Goal: Task Accomplishment & Management: Use online tool/utility

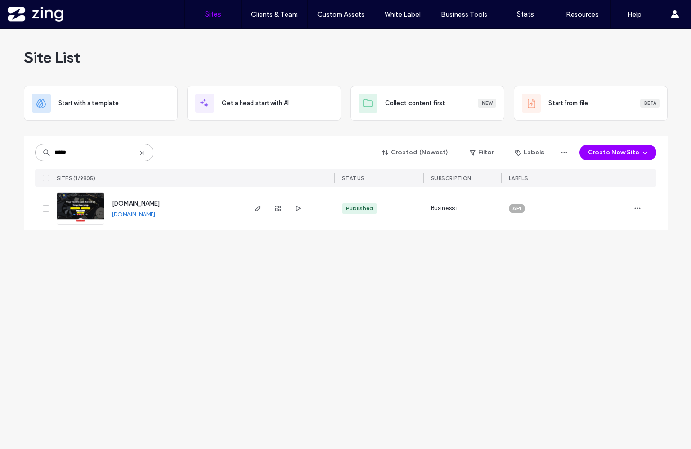
drag, startPoint x: 83, startPoint y: 150, endPoint x: 4, endPoint y: 150, distance: 79.1
click at [4, 150] on div "Site List Start with a template Get a head start with AI Collect content first …" at bounding box center [345, 239] width 691 height 420
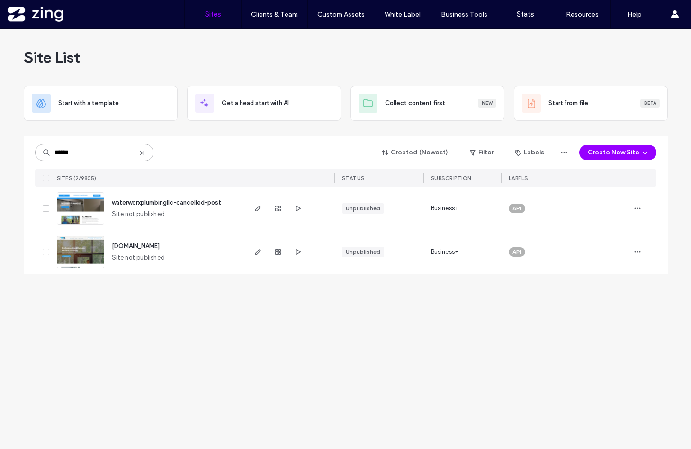
click at [82, 151] on input "******" at bounding box center [94, 152] width 118 height 17
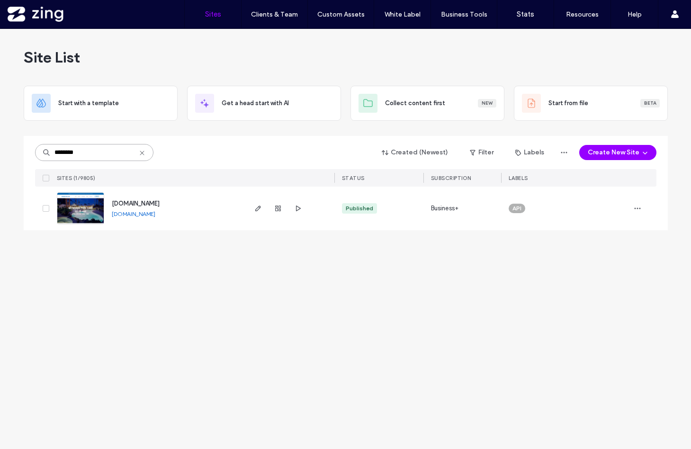
drag, startPoint x: 88, startPoint y: 156, endPoint x: 12, endPoint y: 153, distance: 75.8
click at [12, 153] on div "Site List Start with a template Get a head start with AI Collect content first …" at bounding box center [345, 239] width 691 height 420
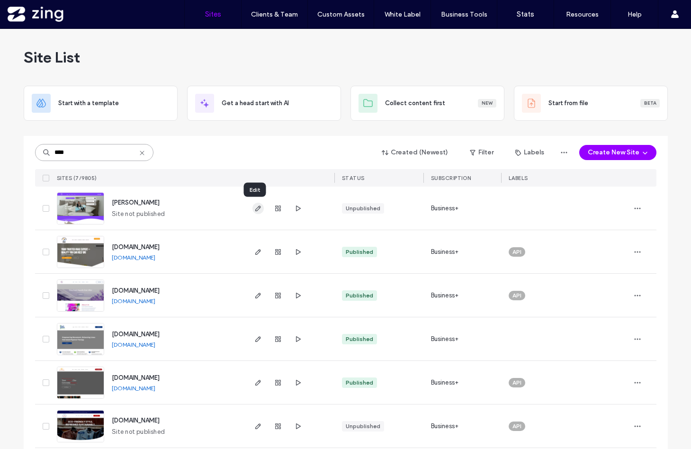
type input "****"
click at [254, 209] on icon "button" at bounding box center [258, 209] width 8 height 8
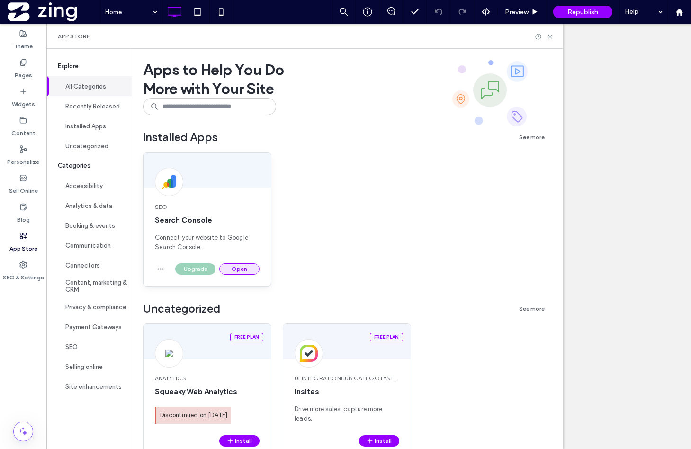
click at [235, 270] on button "Open" at bounding box center [239, 268] width 40 height 11
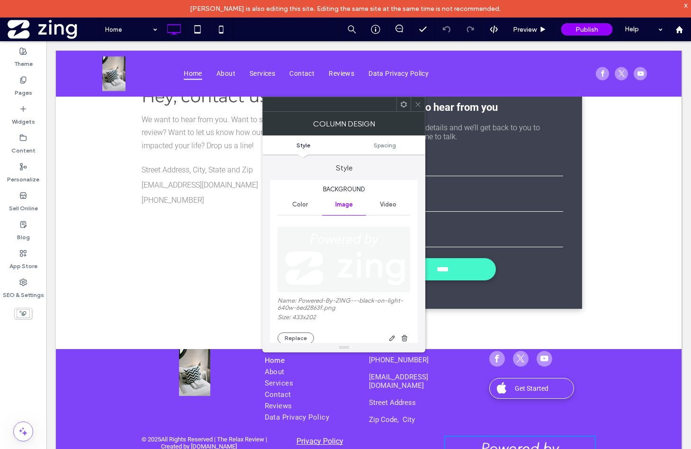
click at [417, 101] on icon at bounding box center [417, 104] width 7 height 7
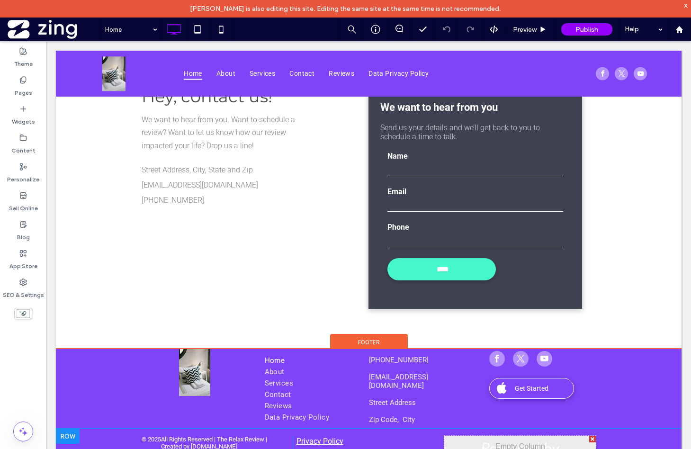
click at [591, 436] on div at bounding box center [592, 439] width 7 height 7
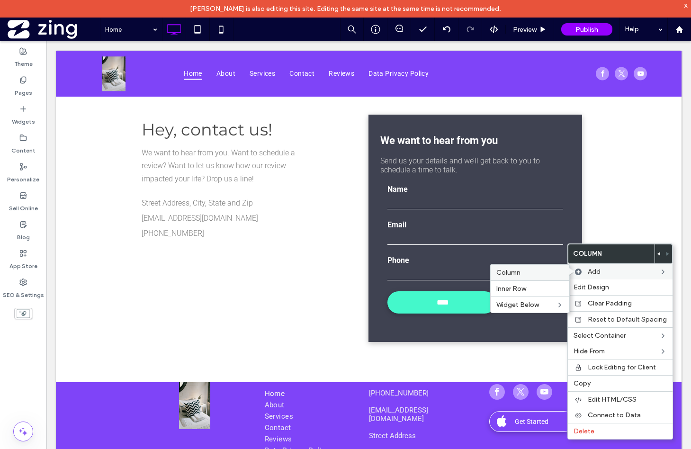
click at [538, 271] on label "Column" at bounding box center [529, 272] width 67 height 8
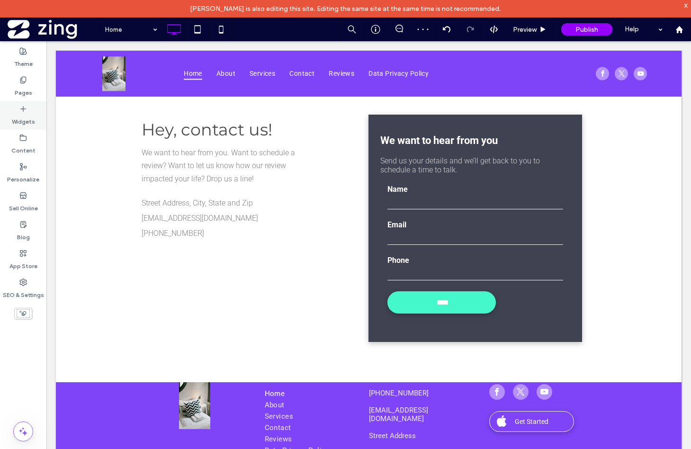
click at [17, 113] on label "Widgets" at bounding box center [23, 119] width 23 height 13
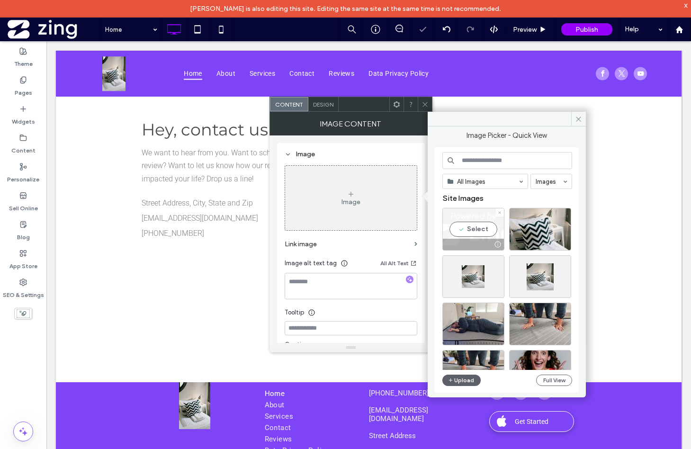
click at [481, 236] on div "Select" at bounding box center [473, 229] width 62 height 43
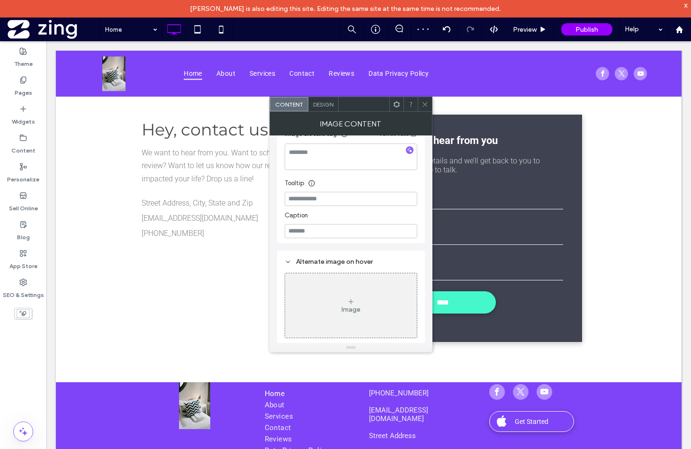
scroll to position [0, 0]
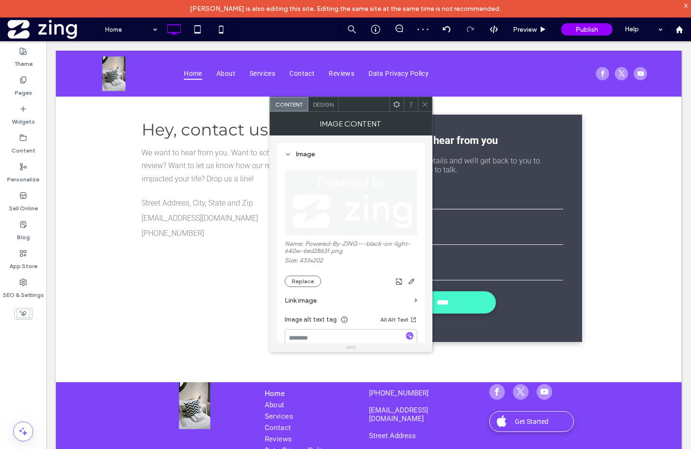
click at [321, 101] on span "Design" at bounding box center [323, 104] width 20 height 7
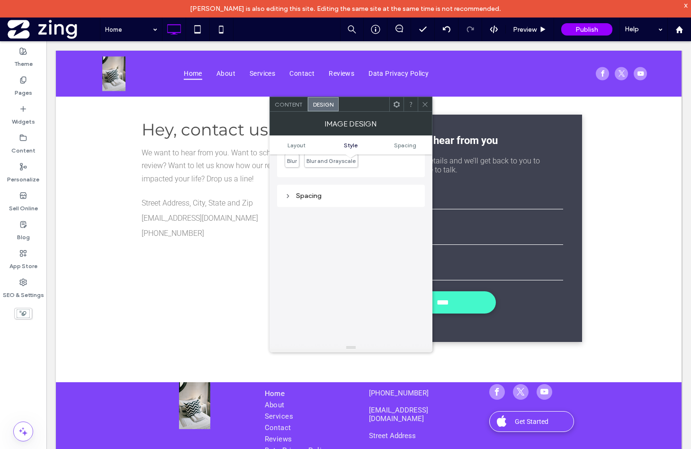
scroll to position [437, 0]
